Goal: Transaction & Acquisition: Book appointment/travel/reservation

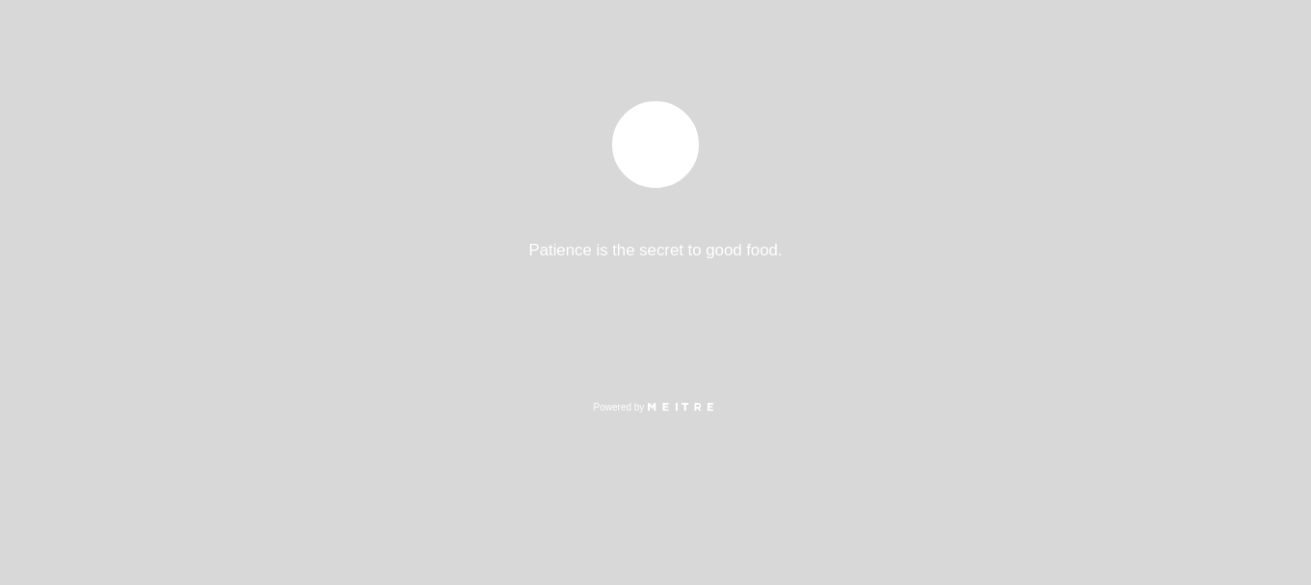
select select "es"
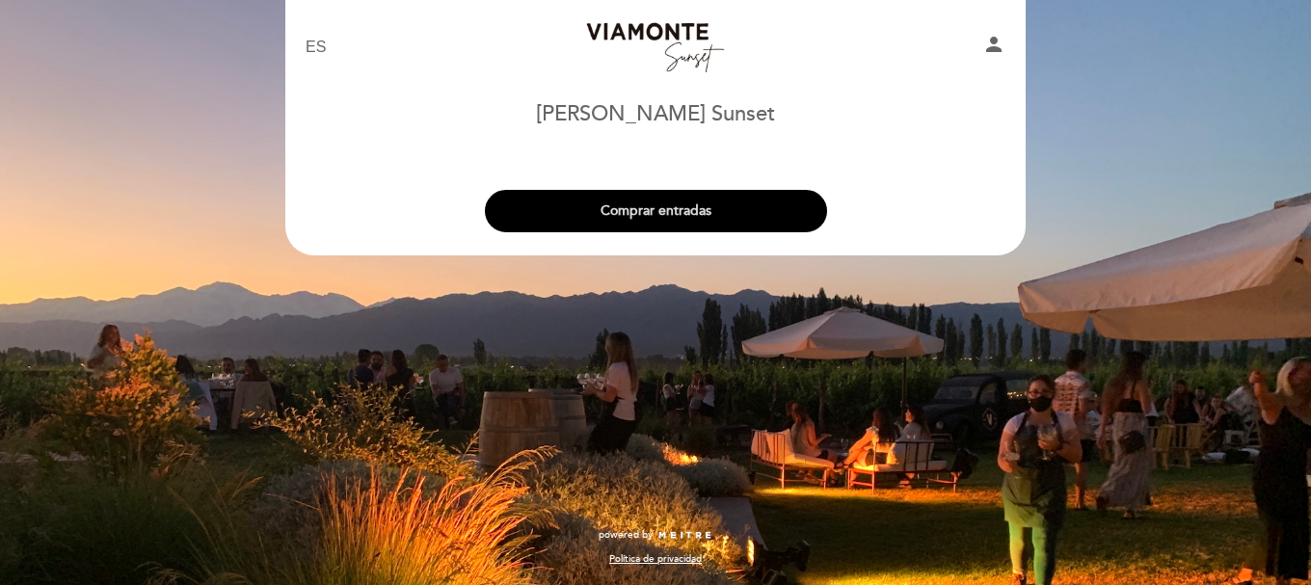
click at [702, 211] on button "Comprar entradas" at bounding box center [656, 211] width 342 height 42
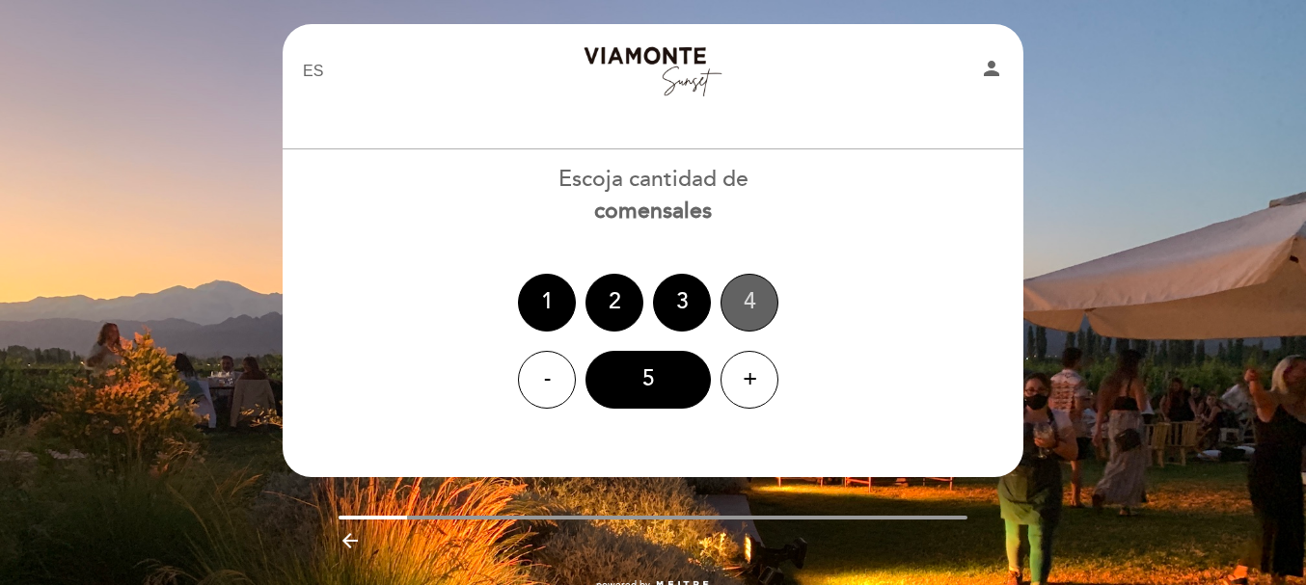
click at [753, 296] on div "4" at bounding box center [749, 303] width 58 height 58
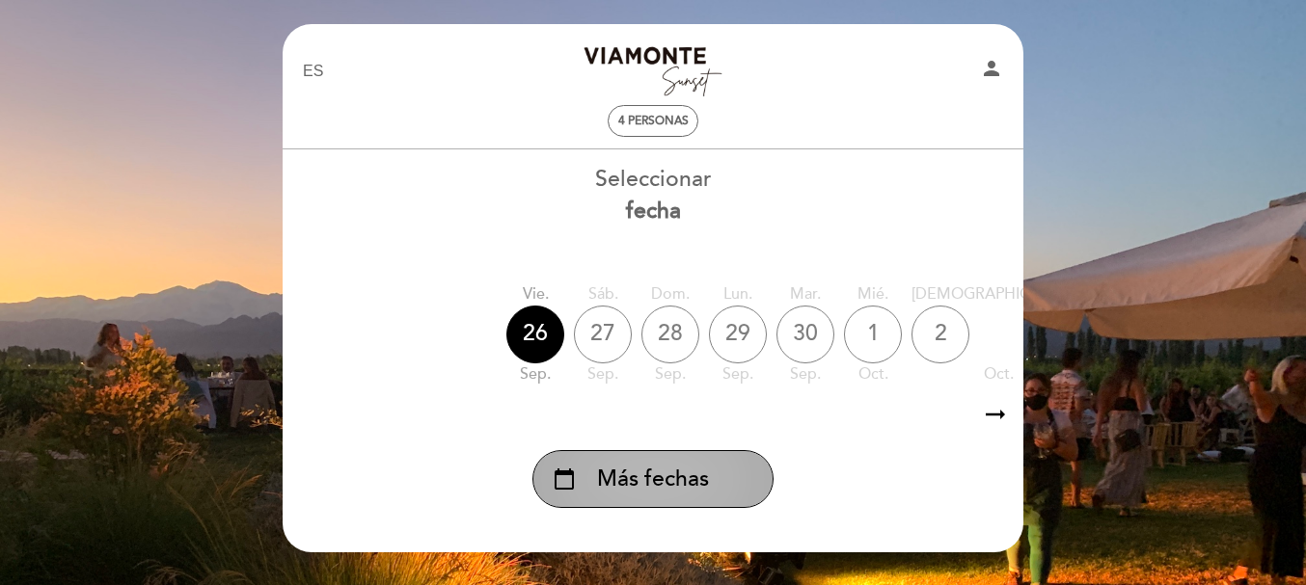
click at [677, 495] on span "Más fechas" at bounding box center [653, 480] width 112 height 32
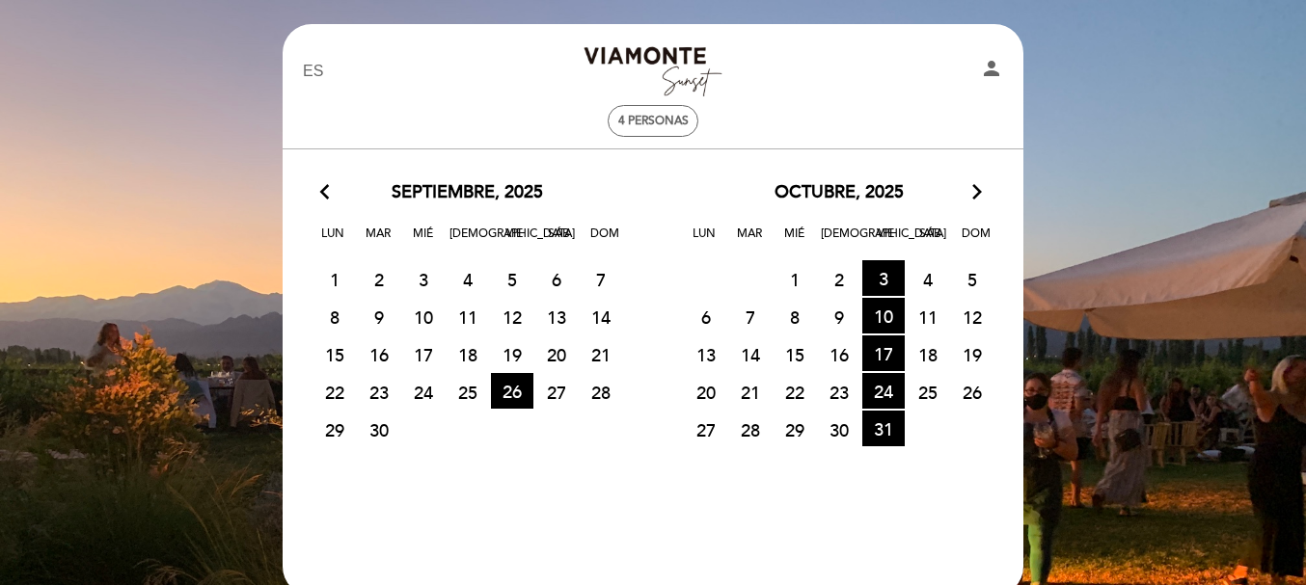
click at [969, 201] on icon "arrow_forward_ios" at bounding box center [976, 192] width 17 height 25
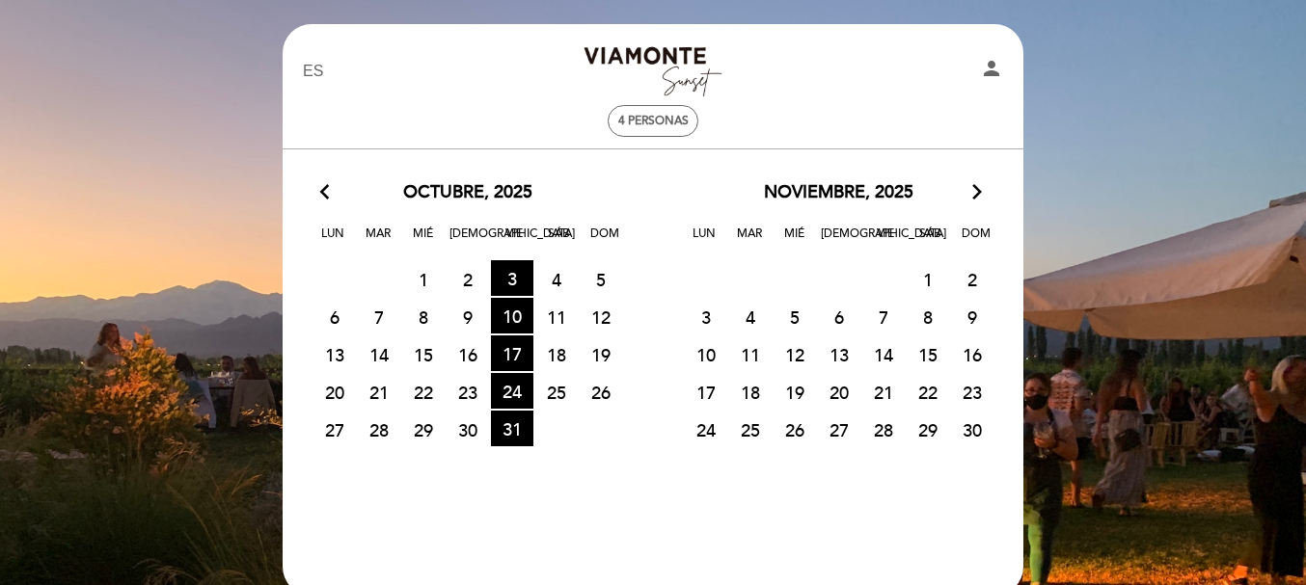
click at [930, 395] on span "22" at bounding box center [927, 392] width 42 height 36
click at [494, 431] on span "31 HORA DE ENTRADAS DISPONIBLES" at bounding box center [512, 429] width 42 height 36
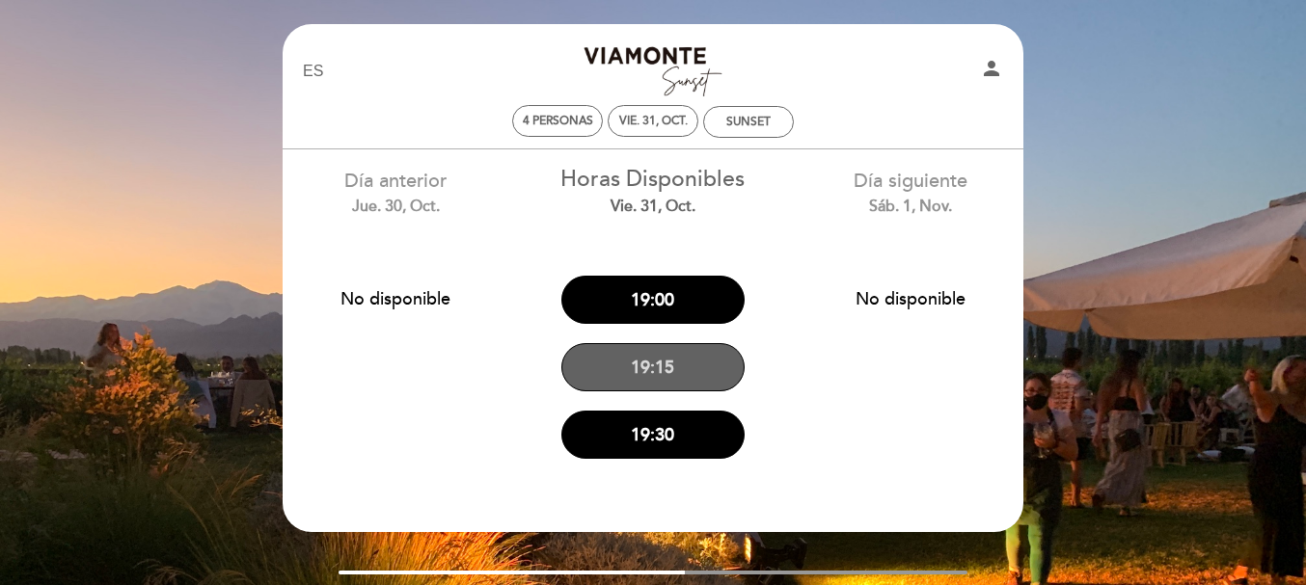
click at [719, 367] on button "19:15" at bounding box center [652, 367] width 183 height 48
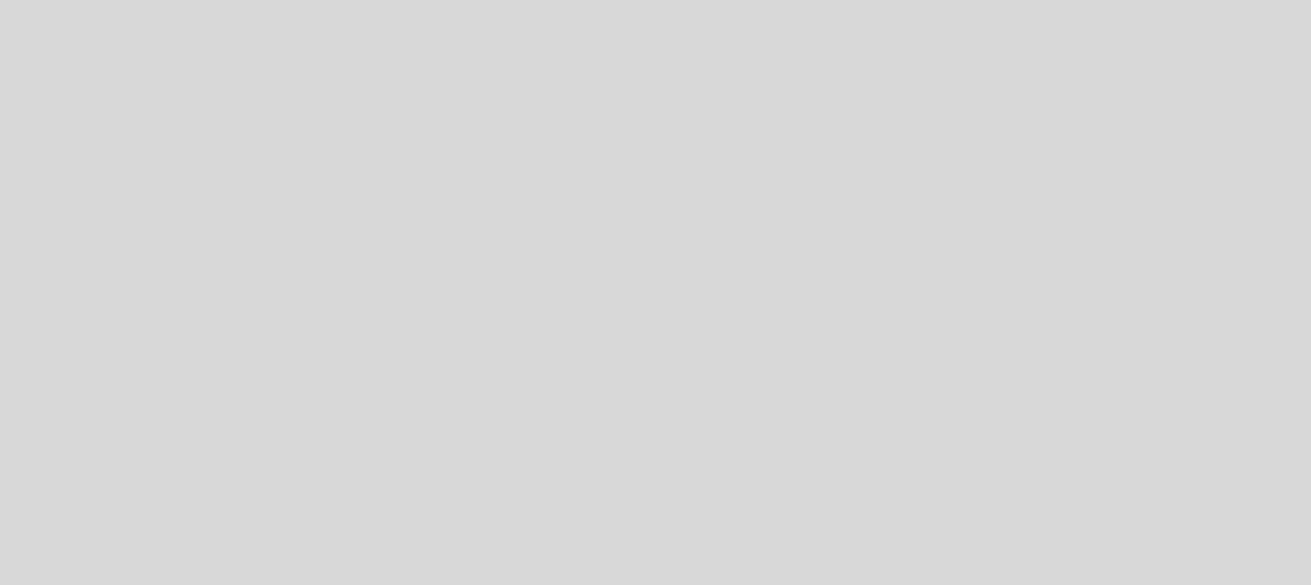
select select "es"
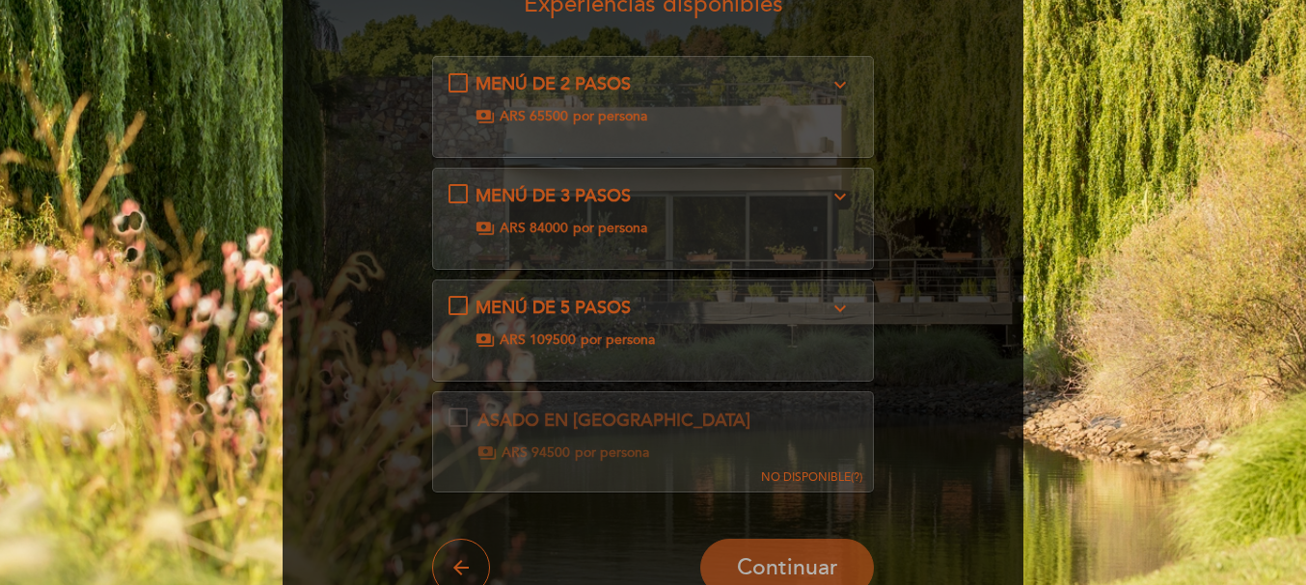
scroll to position [96, 0]
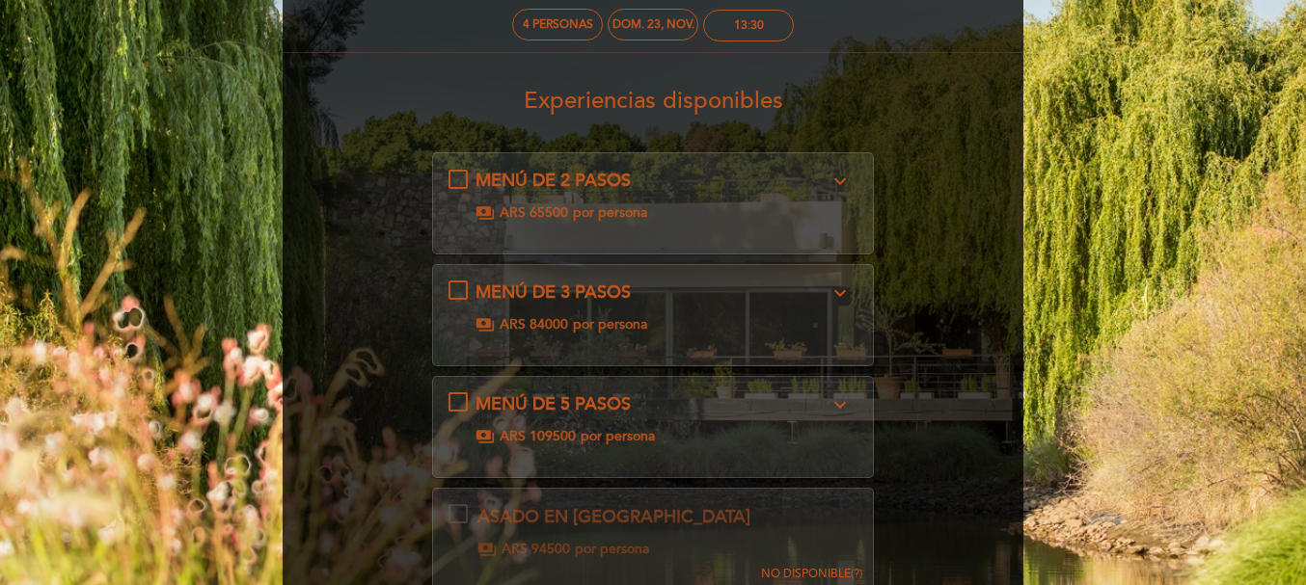
click at [574, 400] on span "MENÚ DE 5 PASOS" at bounding box center [552, 403] width 155 height 21
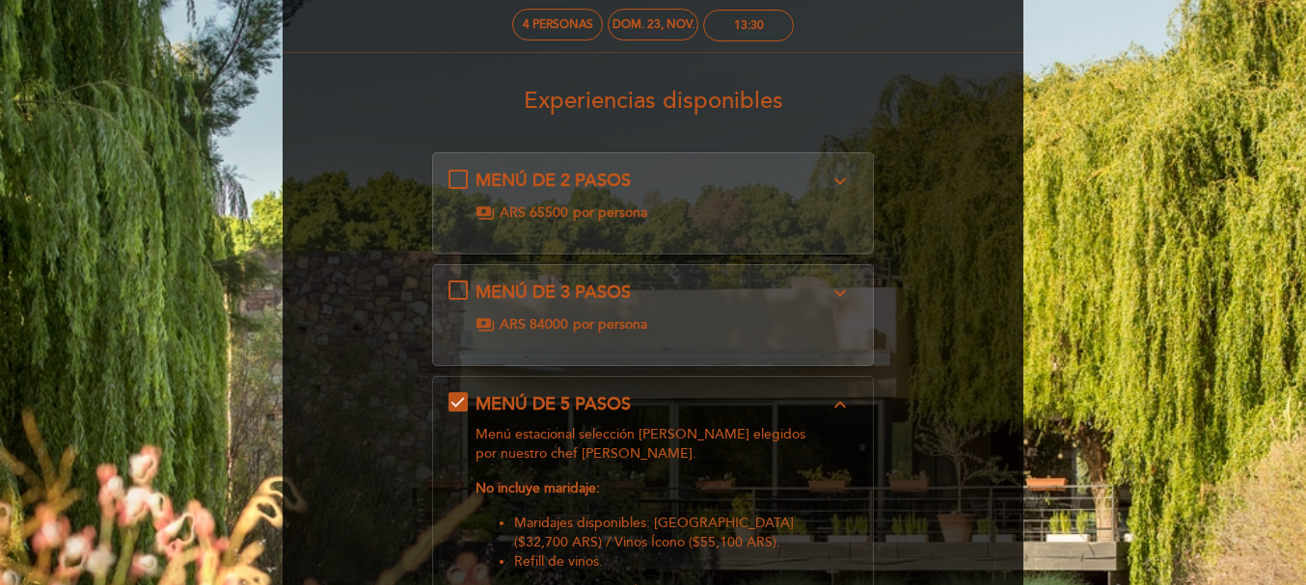
click at [458, 395] on div "MENÚ DE 5 PASOS expand_less Menú estacional selección [PERSON_NAME] elegidos po…" at bounding box center [653, 560] width 410 height 336
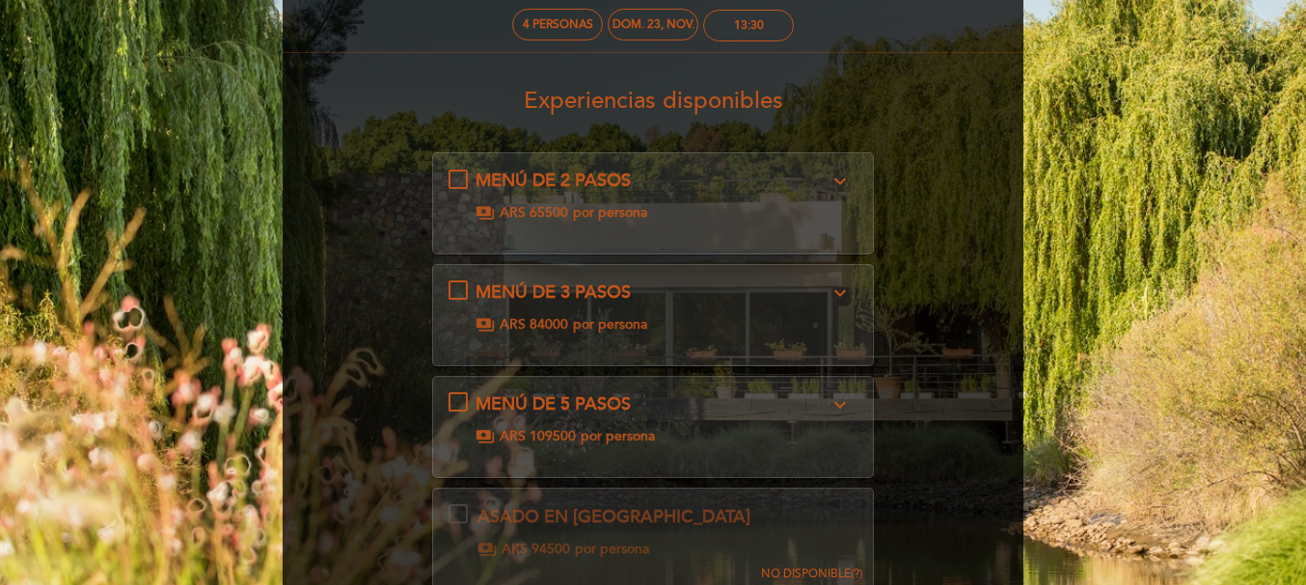
click at [461, 283] on div "MENÚ DE 3 PASOS expand_more No incluye maridaje: Maridajes disponibles: [GEOGRA…" at bounding box center [653, 308] width 410 height 54
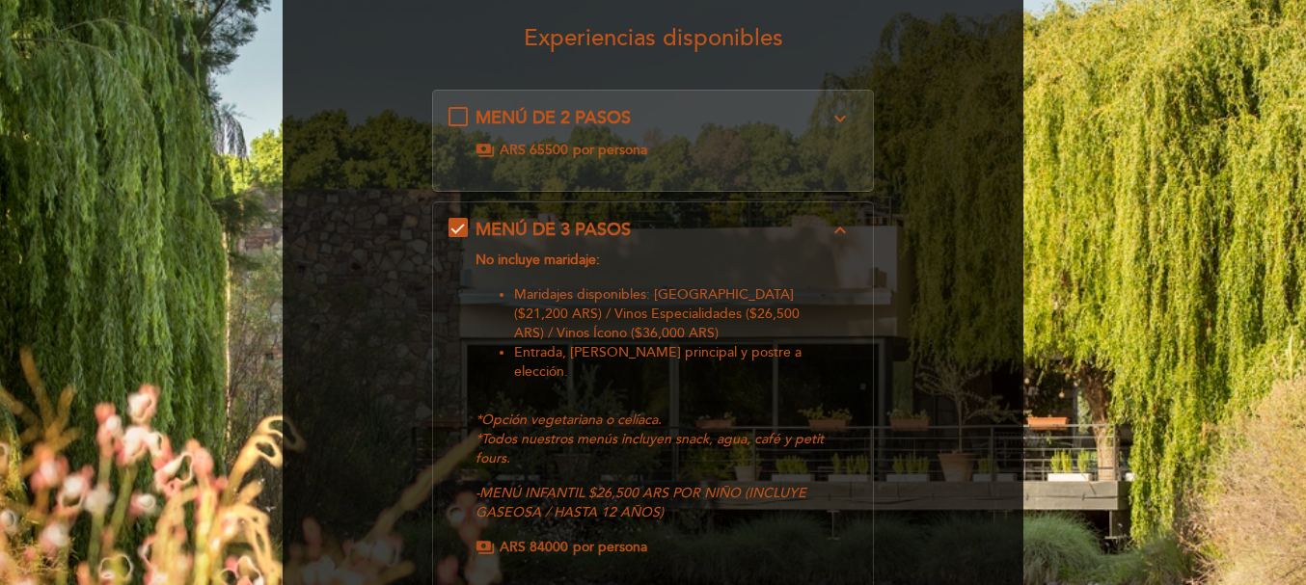
scroll to position [193, 0]
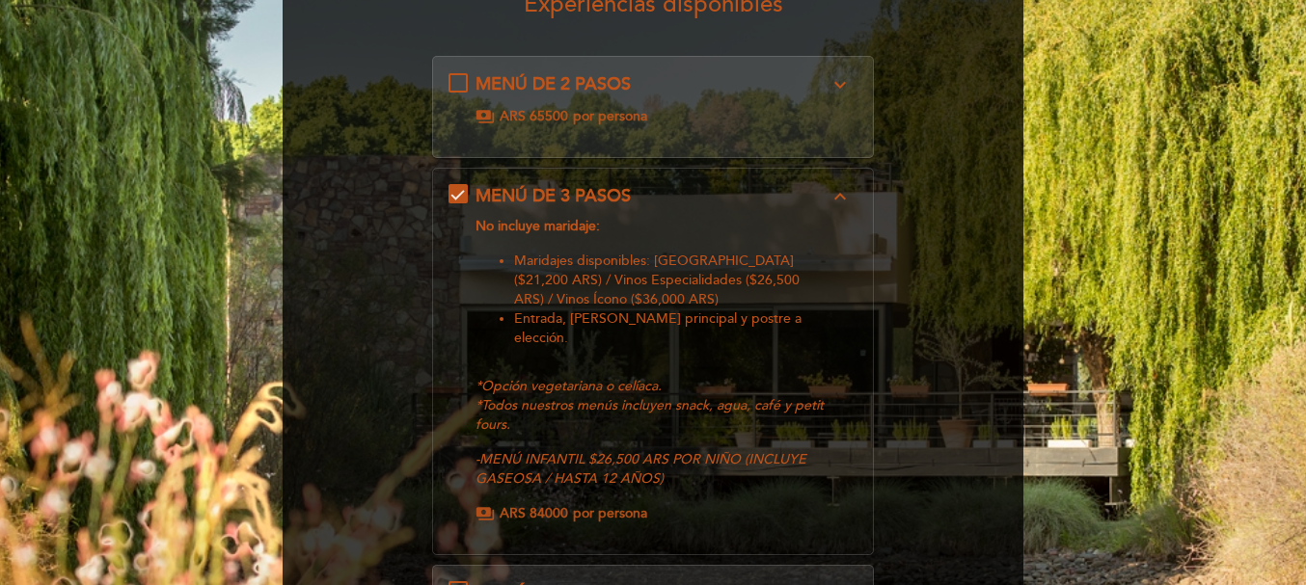
click at [461, 186] on div "MENÚ DE 3 PASOS expand_less No incluye maridaje: Maridajes disponibles: [GEOGRA…" at bounding box center [653, 353] width 410 height 339
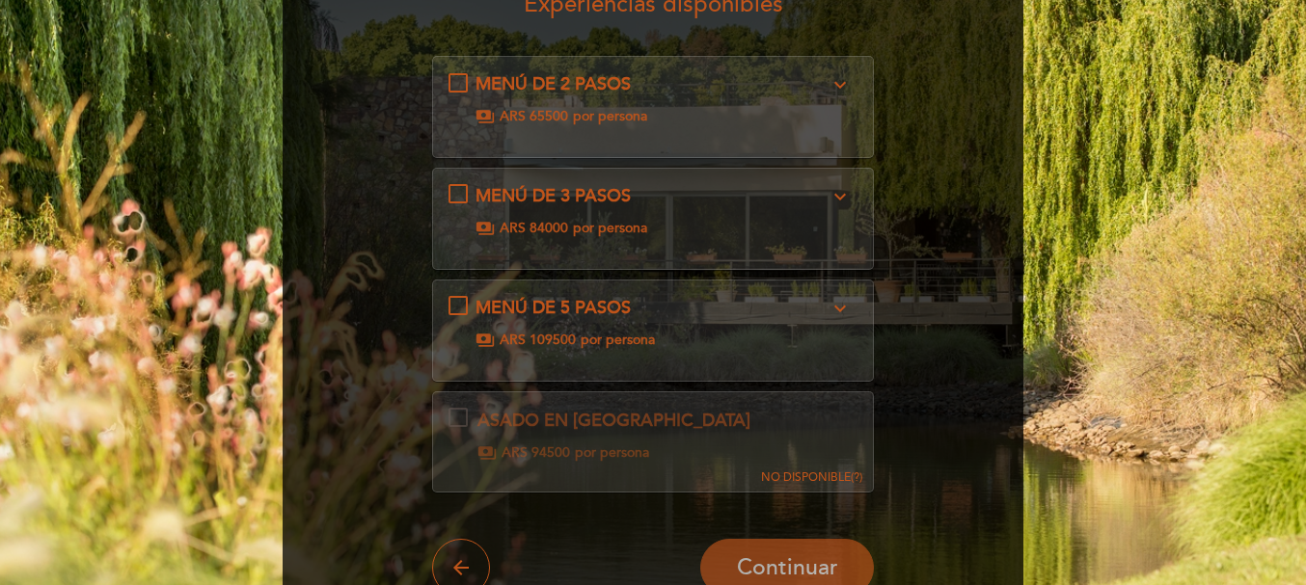
click at [461, 313] on div "MENÚ DE 5 PASOS expand_more Menú estacional selección [PERSON_NAME] elegidos po…" at bounding box center [653, 323] width 410 height 54
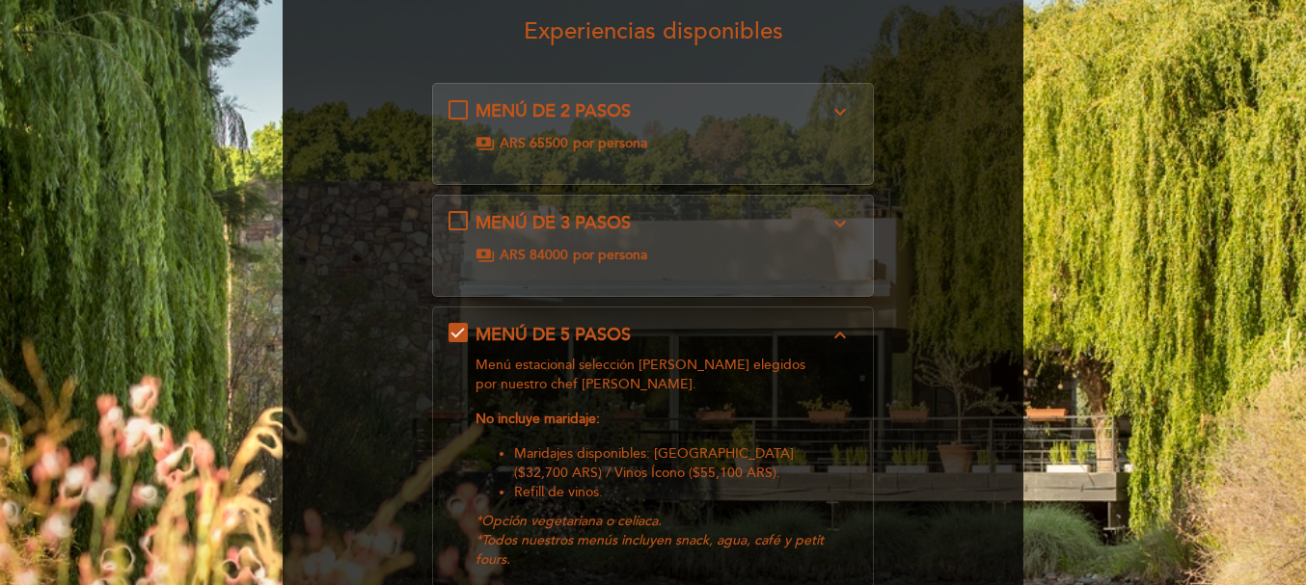
scroll to position [0, 0]
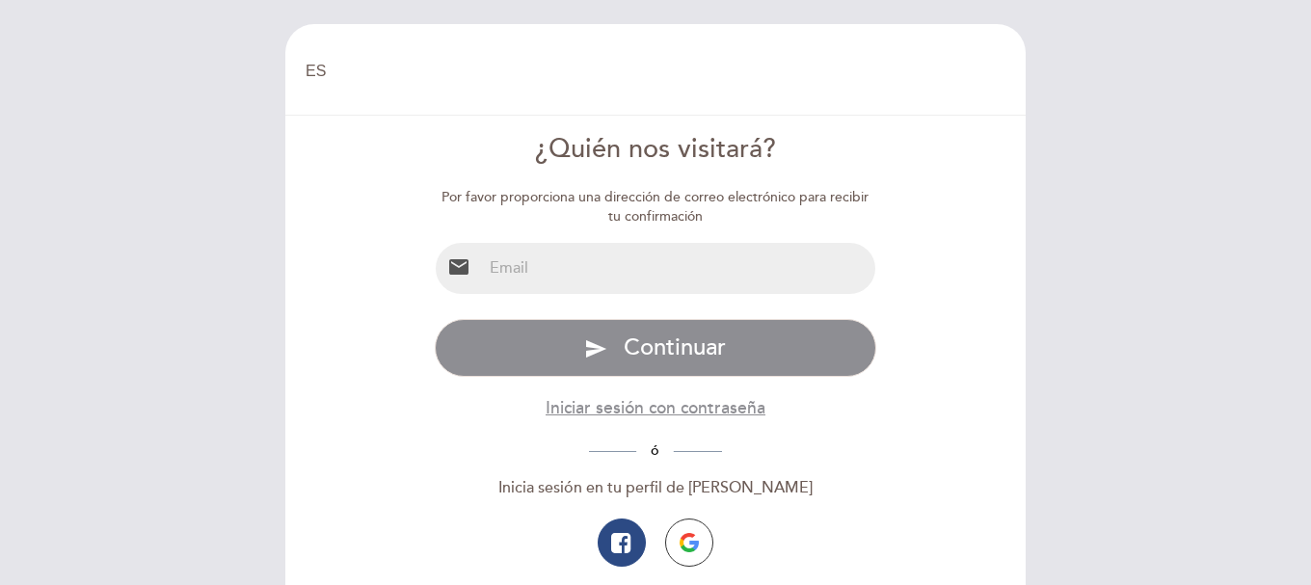
select select "es"
click at [731, 276] on input "email" at bounding box center [679, 268] width 394 height 51
type input "[EMAIL_ADDRESS][DOMAIN_NAME]"
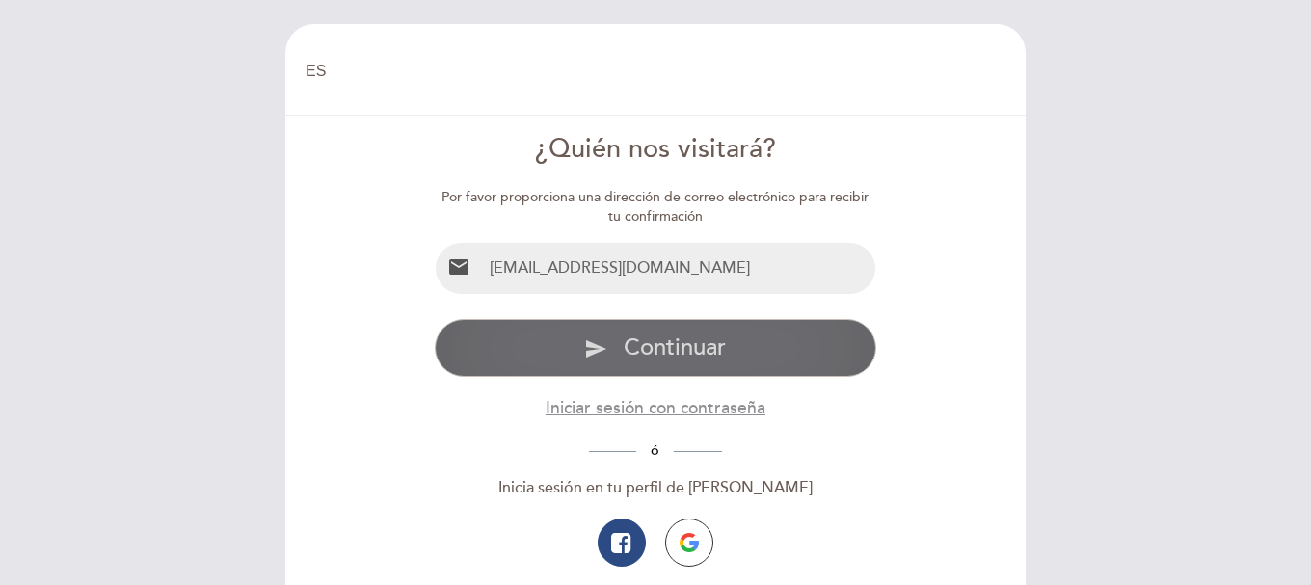
click at [683, 349] on span "Continuar" at bounding box center [675, 348] width 102 height 28
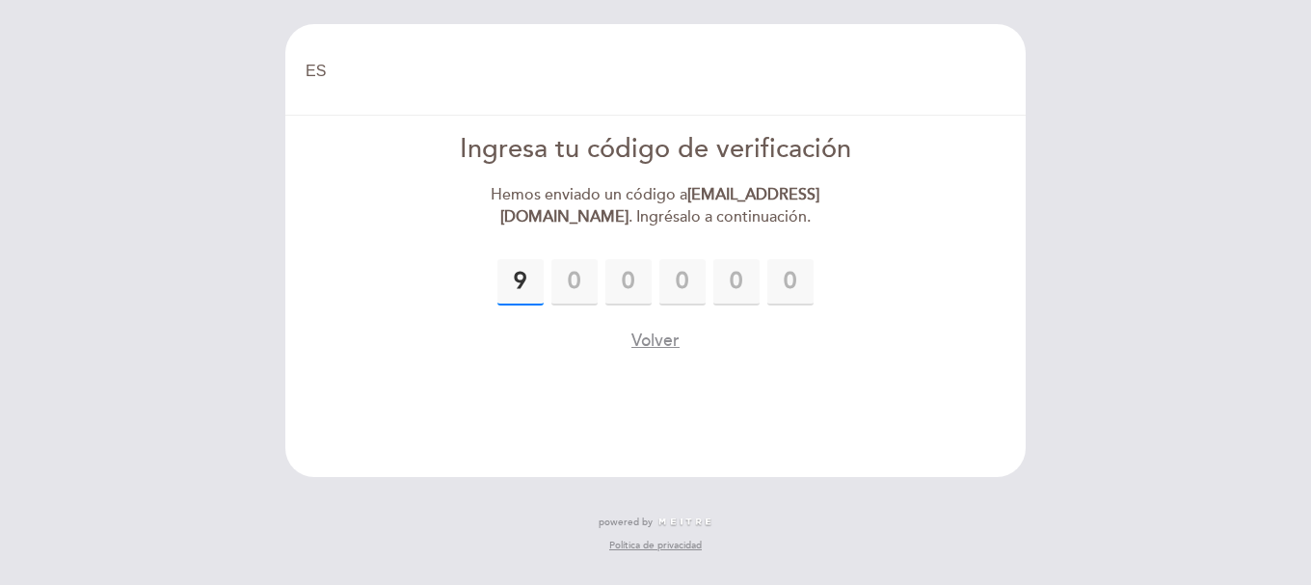
type input "9"
type input "5"
type input "6"
type input "7"
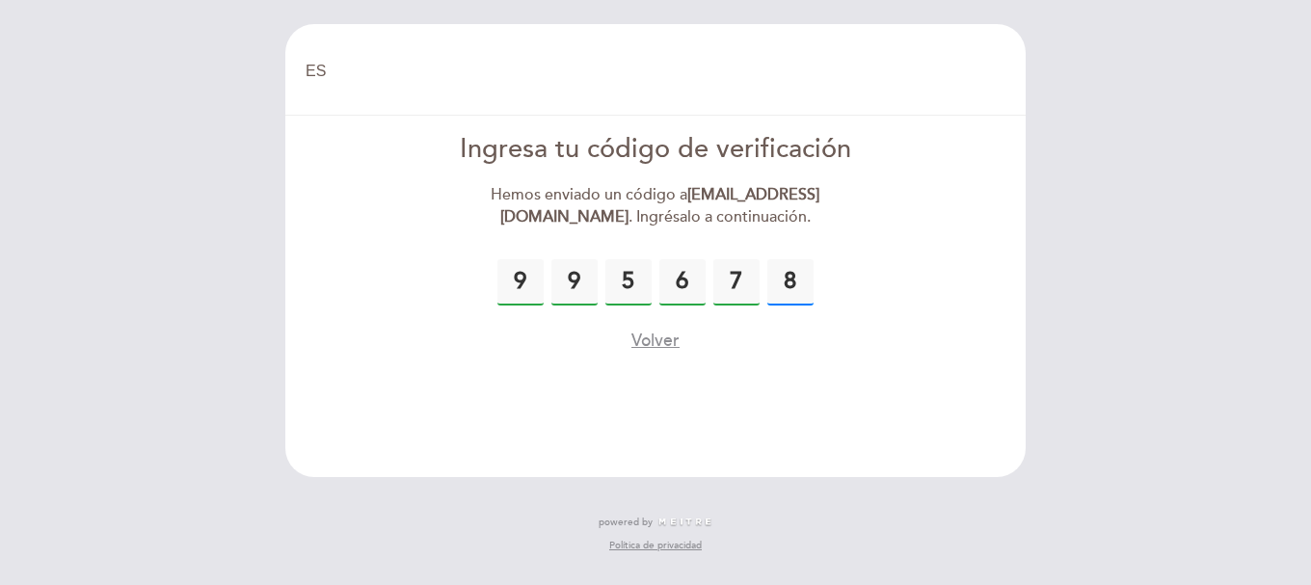
type input "8"
